Goal: Navigation & Orientation: Find specific page/section

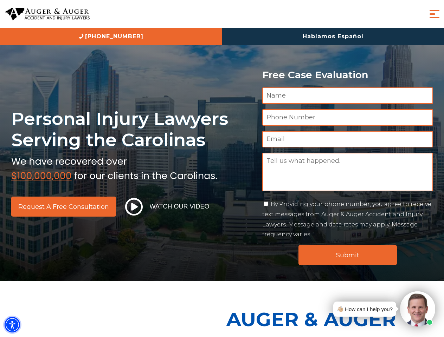
click at [12, 325] on img "Accessibility Menu" at bounding box center [12, 324] width 15 height 15
